Goal: Task Accomplishment & Management: Use online tool/utility

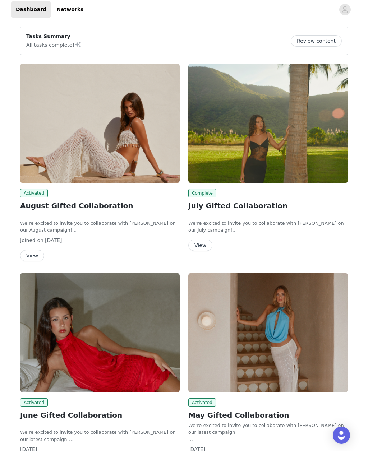
click at [34, 252] on button "View" at bounding box center [32, 255] width 24 height 11
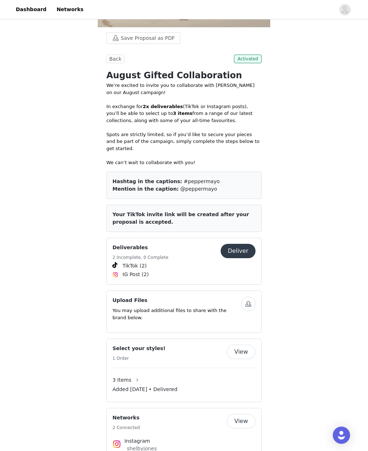
click at [236, 244] on button "Deliver" at bounding box center [237, 251] width 35 height 14
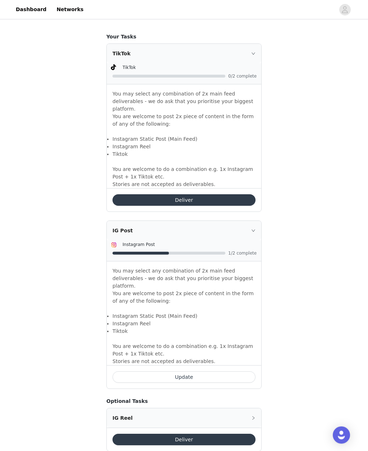
scroll to position [452, 0]
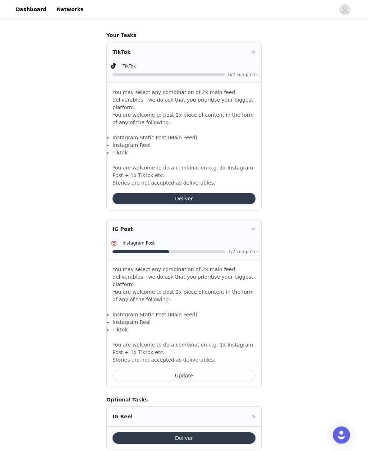
click at [237, 382] on button "Update" at bounding box center [183, 375] width 143 height 11
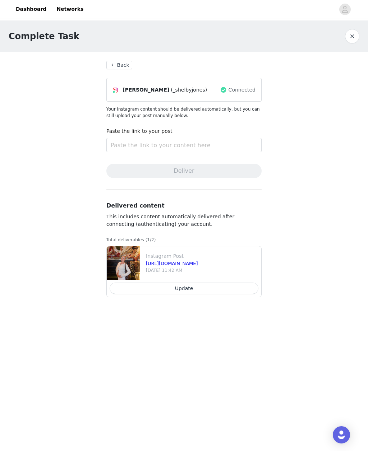
click at [126, 61] on button "Back" at bounding box center [119, 65] width 26 height 9
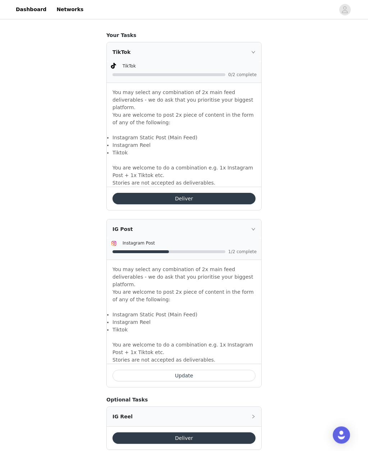
scroll to position [452, 0]
